Goal: Information Seeking & Learning: Learn about a topic

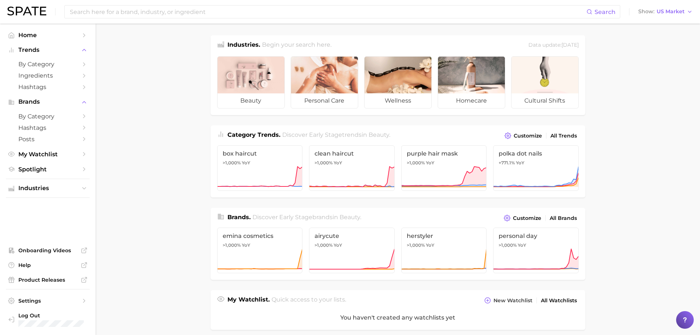
click at [152, 100] on main "Industries. Begin your search here. Data update: [DATE] beauty personal care we…" at bounding box center [398, 305] width 605 height 563
click at [92, 15] on input at bounding box center [327, 12] width 517 height 12
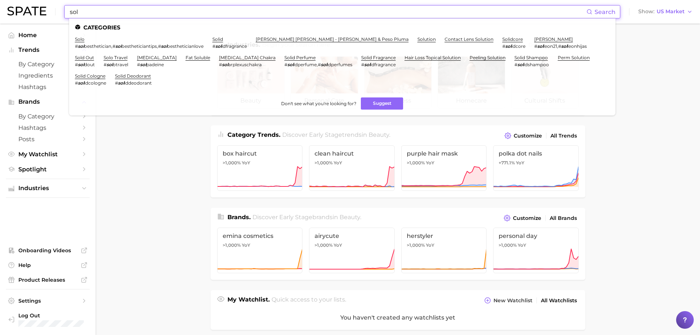
click at [101, 15] on input "sol" at bounding box center [327, 12] width 517 height 12
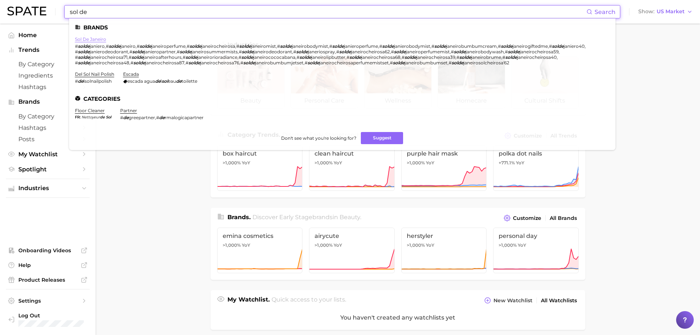
type input "sol de"
click at [98, 39] on link "sol de janeiro" at bounding box center [90, 39] width 31 height 6
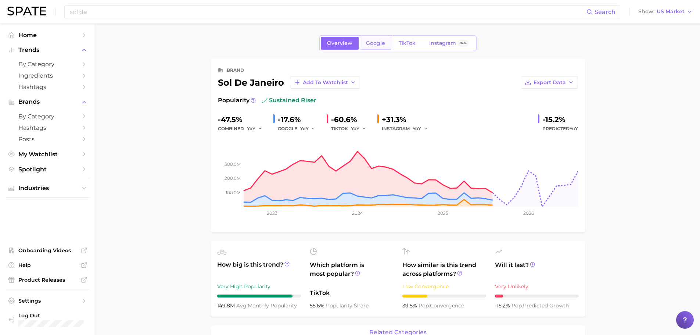
click at [368, 42] on span "Google" at bounding box center [375, 43] width 19 height 6
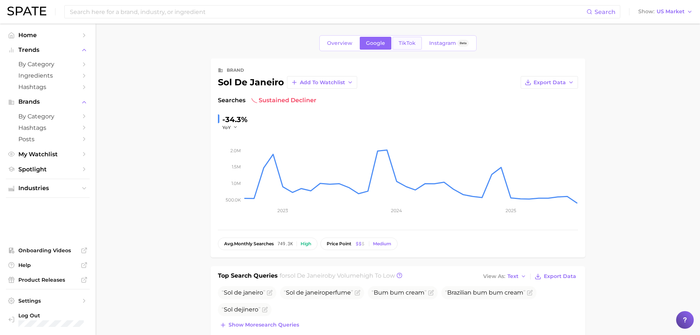
click at [405, 43] on span "TikTok" at bounding box center [407, 43] width 17 height 6
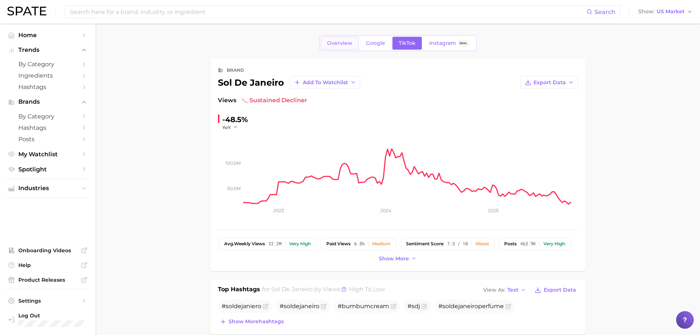
click at [334, 45] on span "Overview" at bounding box center [339, 43] width 25 height 6
